Goal: Information Seeking & Learning: Find specific fact

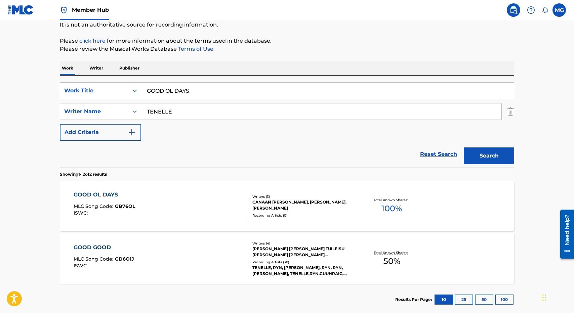
click at [93, 75] on p "Writer" at bounding box center [96, 68] width 18 height 14
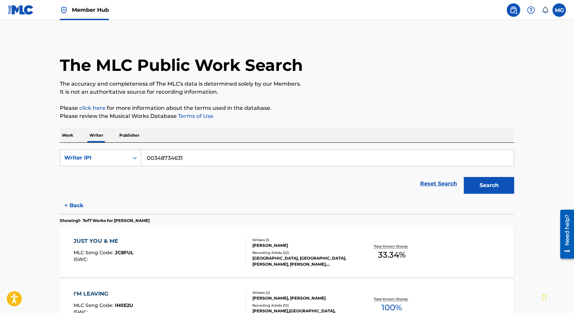
click at [74, 131] on p "Work" at bounding box center [67, 135] width 15 height 14
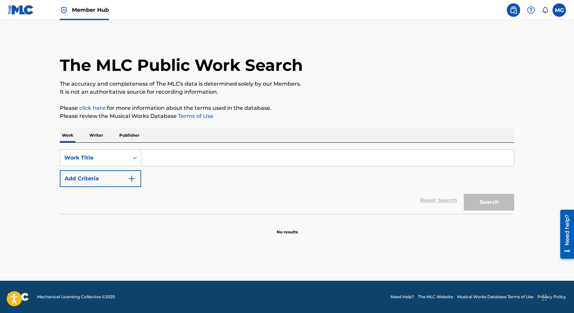
click at [161, 163] on input "Search Form" at bounding box center [327, 158] width 373 height 16
paste input "Vaughn Valentino"
type input "Vaughn Valentino"
click at [92, 138] on p "Writer" at bounding box center [96, 135] width 18 height 14
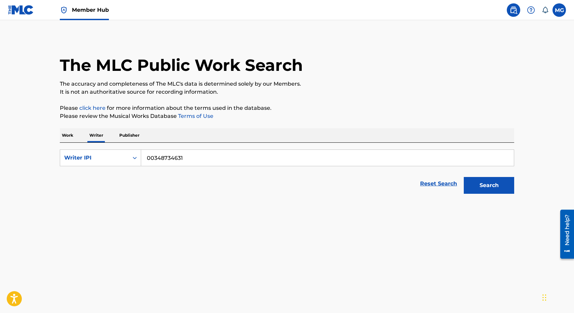
click at [149, 163] on input "00348734631" at bounding box center [327, 158] width 373 height 16
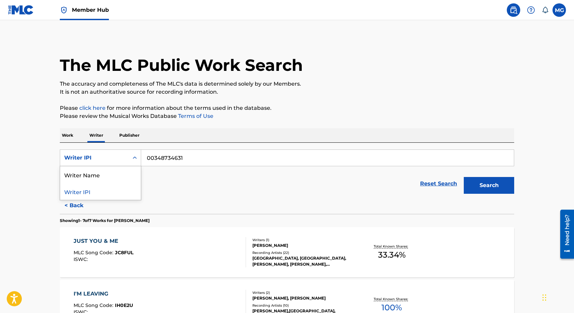
click at [113, 161] on div "Writer IPI" at bounding box center [94, 158] width 60 height 8
click at [109, 172] on div "Writer Name" at bounding box center [100, 174] width 81 height 17
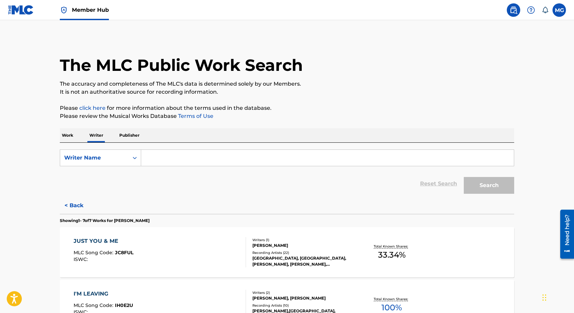
click at [173, 154] on input "Search Form" at bounding box center [327, 158] width 373 height 16
paste input "Vaughn Valentino"
type input "Vaughn Valentino"
click at [464, 177] on button "Search" at bounding box center [489, 185] width 50 height 17
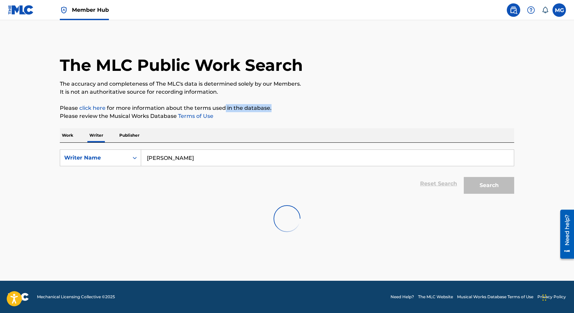
drag, startPoint x: 280, startPoint y: 105, endPoint x: 224, endPoint y: 106, distance: 56.8
click at [224, 106] on p "Please click here for more information about the terms used in the database." at bounding box center [287, 108] width 454 height 8
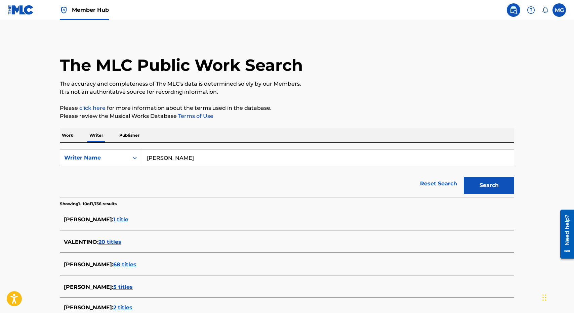
click at [266, 132] on div "Work Writer Publisher" at bounding box center [287, 135] width 454 height 14
click at [68, 286] on span "VAUGHN VALENTINO :" at bounding box center [88, 287] width 49 height 6
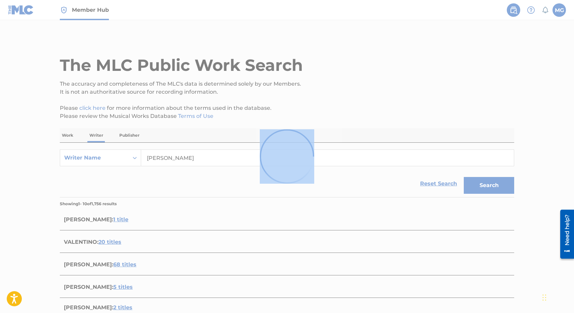
drag, startPoint x: 68, startPoint y: 286, endPoint x: 105, endPoint y: 285, distance: 36.6
click at [105, 285] on div at bounding box center [287, 156] width 574 height 313
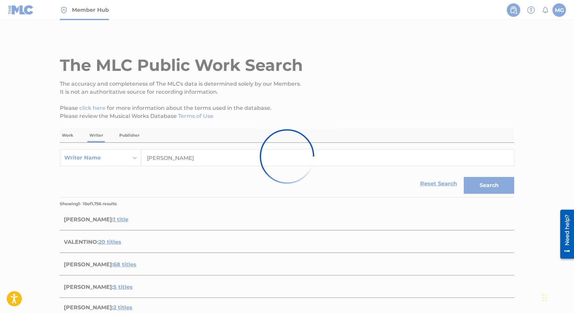
click at [68, 285] on div at bounding box center [287, 156] width 574 height 313
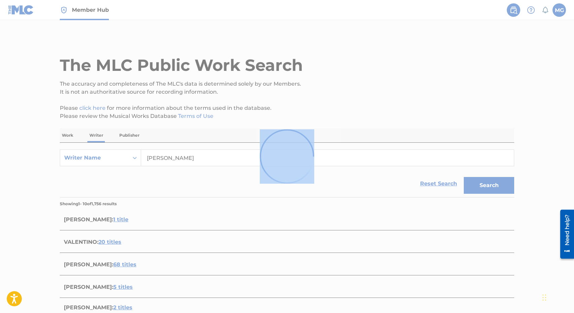
drag, startPoint x: 68, startPoint y: 285, endPoint x: 114, endPoint y: 290, distance: 46.0
click at [114, 291] on div at bounding box center [287, 156] width 574 height 313
click at [120, 183] on div at bounding box center [287, 156] width 574 height 313
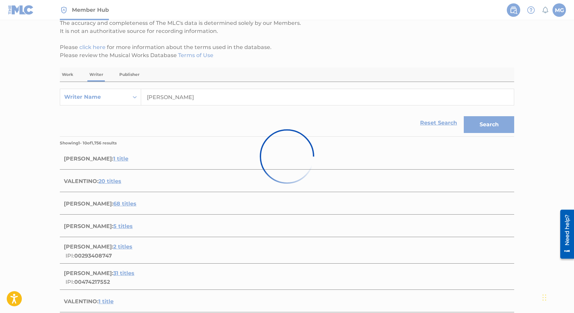
click at [163, 127] on div at bounding box center [287, 156] width 574 height 313
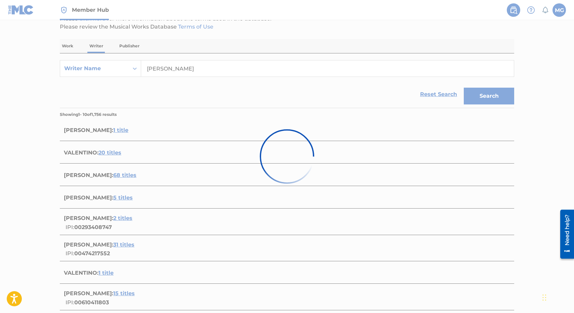
scroll to position [94, 0]
